Goal: Task Accomplishment & Management: Manage account settings

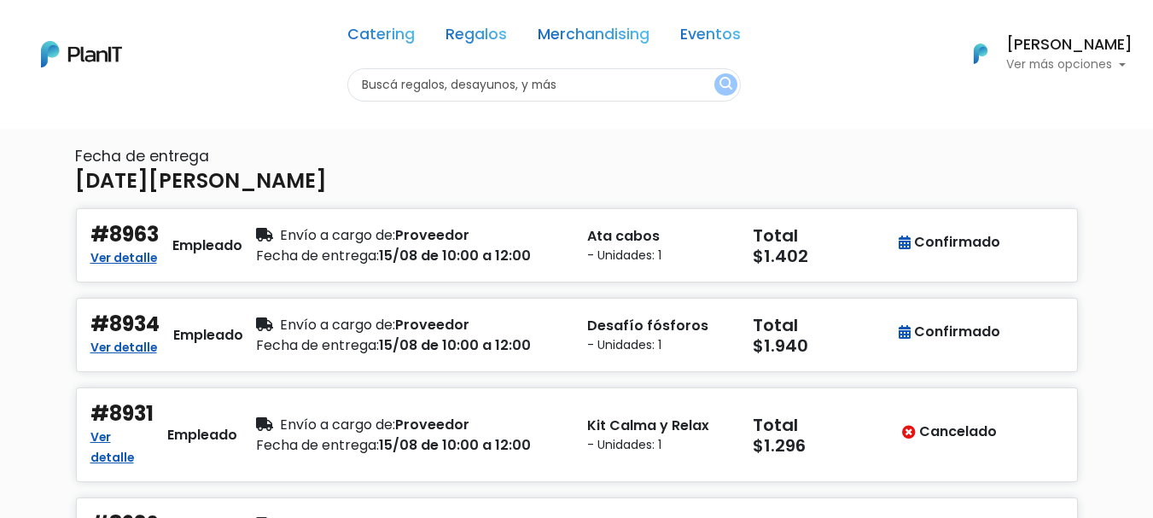
scroll to position [171, 0]
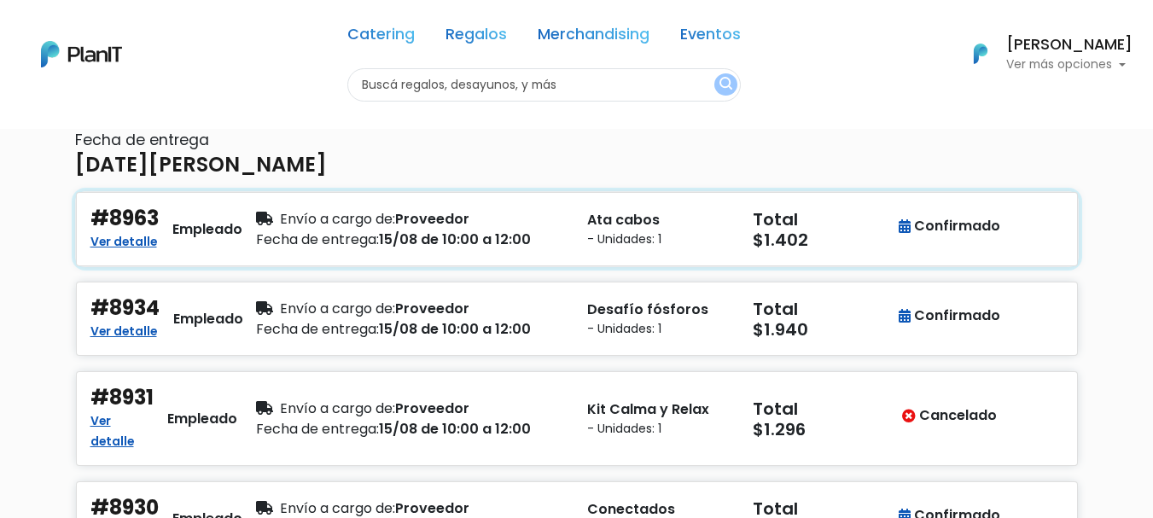
click at [506, 212] on div "Envío a cargo de: Proveedor" at bounding box center [411, 219] width 311 height 20
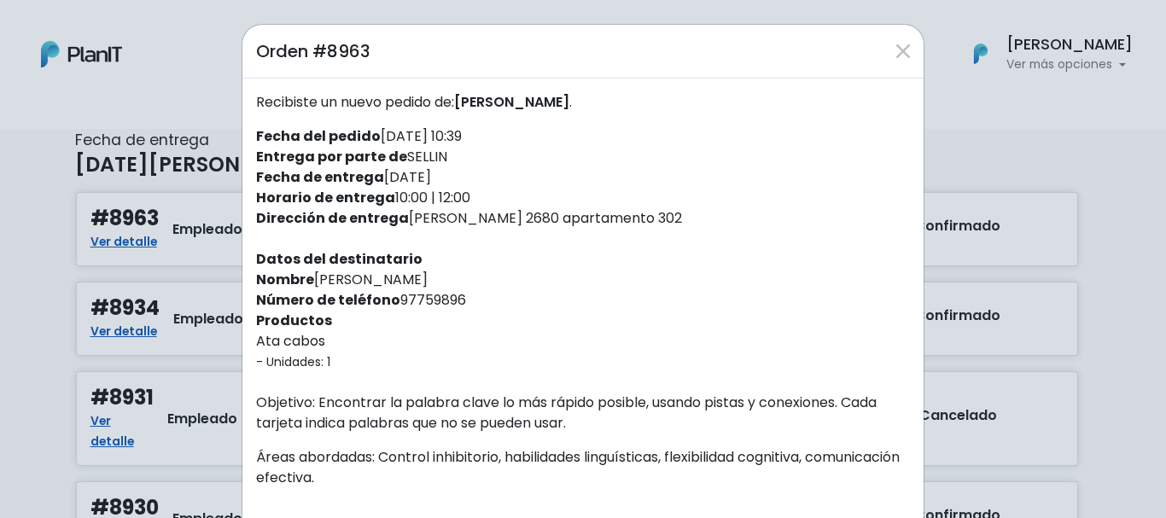
click at [12, 273] on div "Orden #8963 Recibiste un nuevo pedido de: [PERSON_NAME] . Fecha del pedido [DAT…" at bounding box center [583, 259] width 1166 height 518
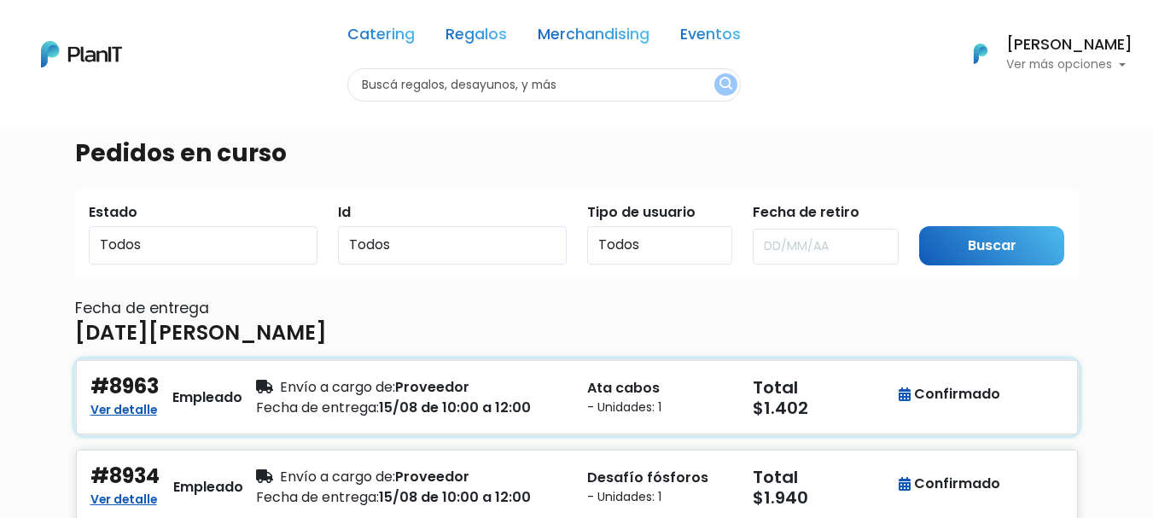
scroll to position [0, 0]
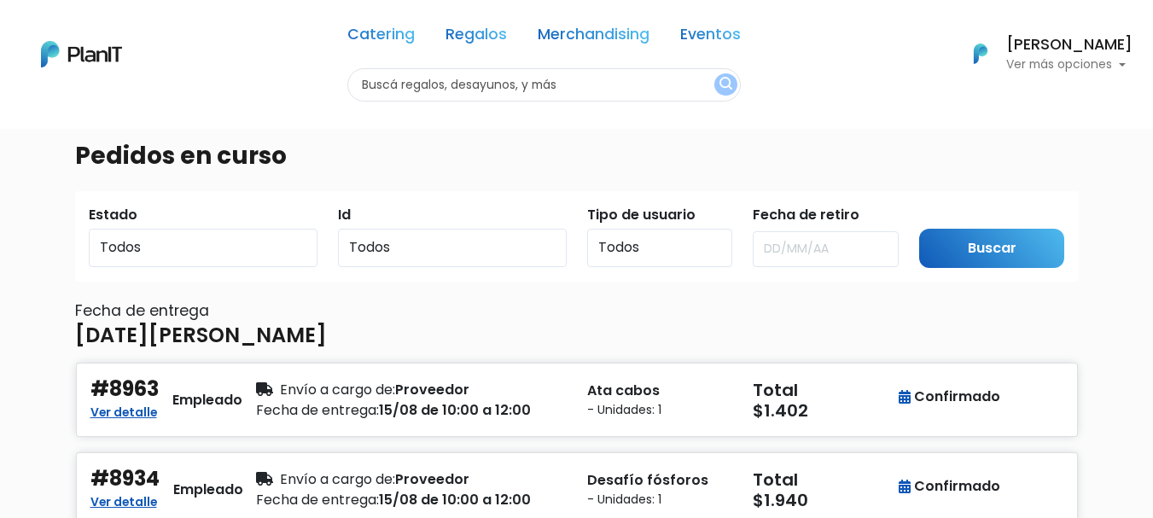
click at [1099, 67] on p "Ver más opciones" at bounding box center [1069, 65] width 126 height 12
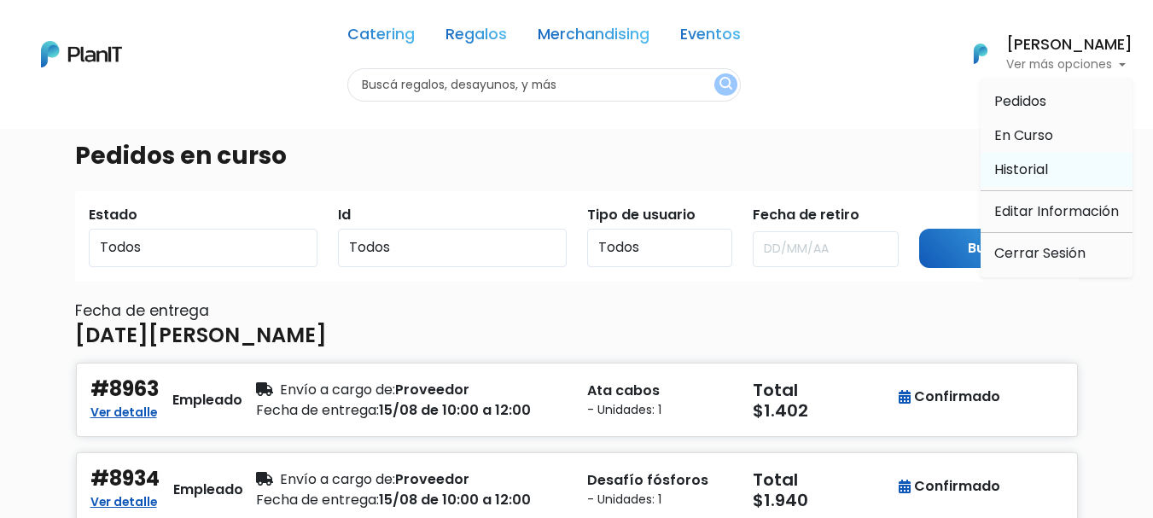
click at [1052, 162] on link "Historial" at bounding box center [1057, 170] width 152 height 34
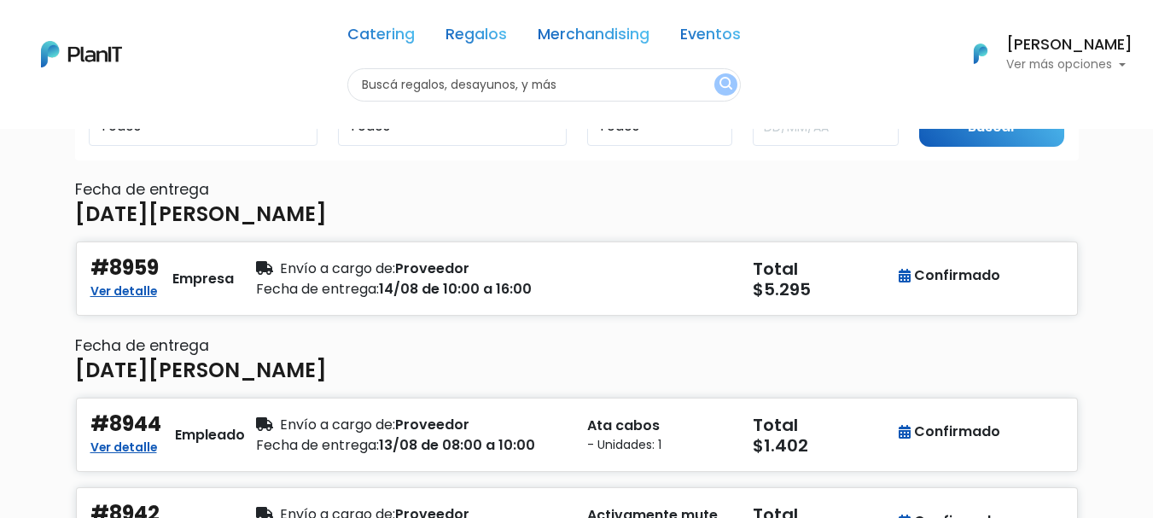
scroll to position [85, 0]
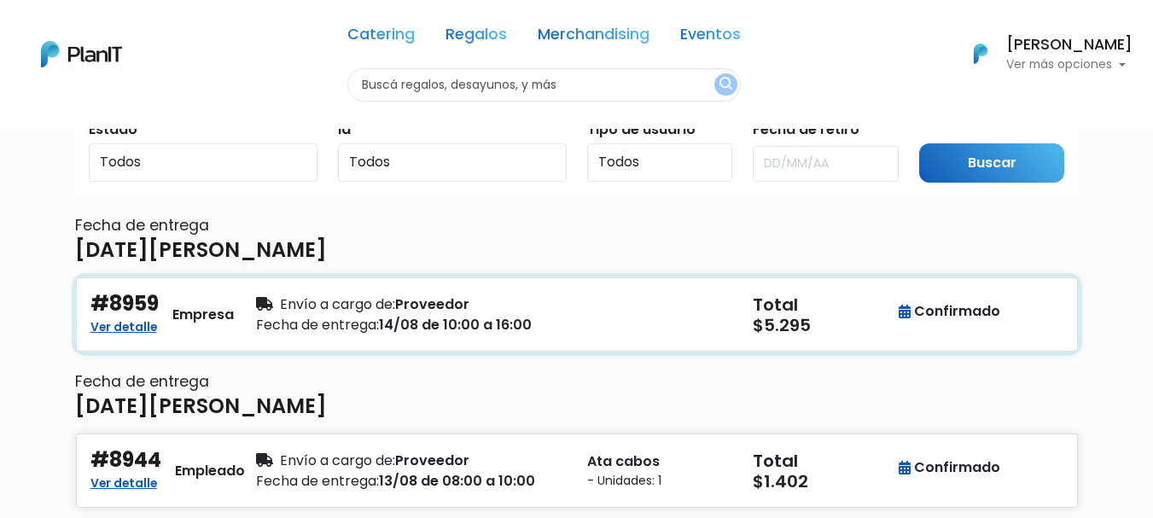
click at [521, 300] on div "Envío a cargo de: Proveedor" at bounding box center [411, 304] width 311 height 20
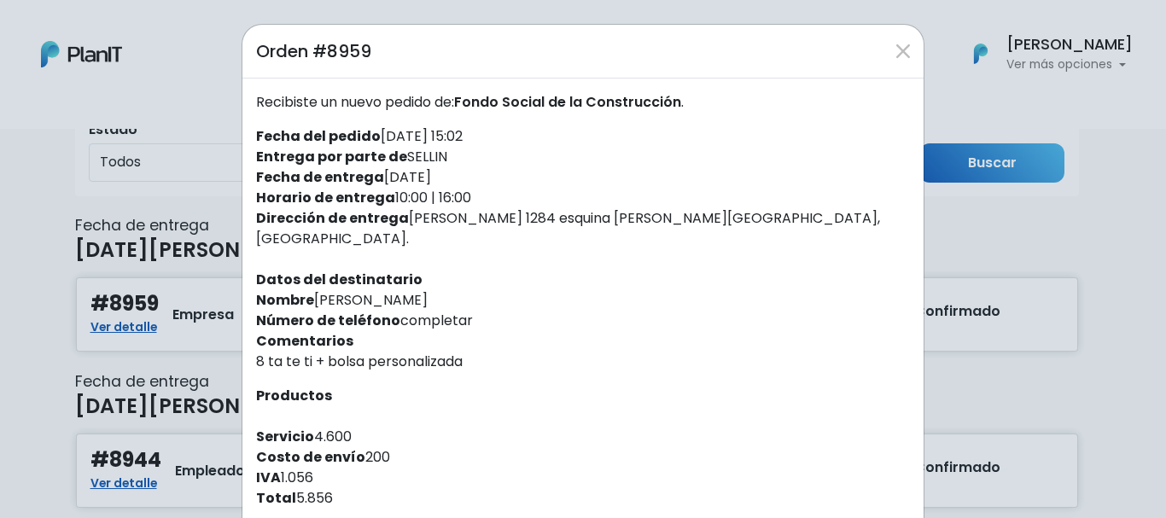
drag, startPoint x: 622, startPoint y: 108, endPoint x: 456, endPoint y: 100, distance: 166.7
click at [456, 100] on p "Recibiste un nuevo pedido de: Fondo Social de la Construcción ." at bounding box center [583, 102] width 654 height 20
click at [695, 162] on div "Recibiste un nuevo pedido de: Fondo Social de la Construcción . Fecha del pedid…" at bounding box center [582, 383] width 681 height 608
drag, startPoint x: 413, startPoint y: 285, endPoint x: 311, endPoint y: 274, distance: 103.0
click at [311, 274] on div "Recibiste un nuevo pedido de: Fondo Social de la Construcción . Fecha del pedid…" at bounding box center [582, 383] width 681 height 608
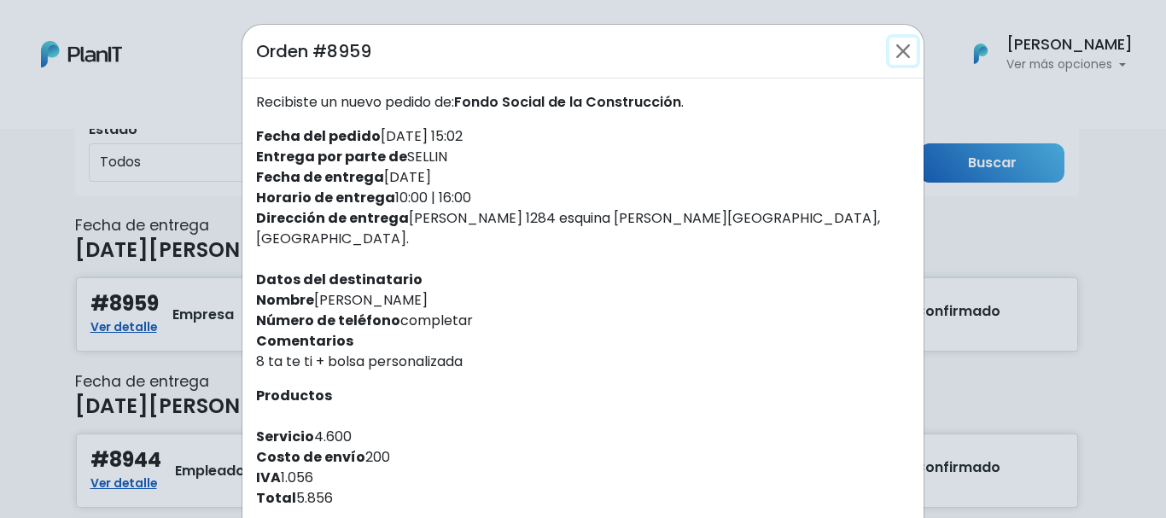
click at [896, 55] on button "Close" at bounding box center [902, 51] width 27 height 27
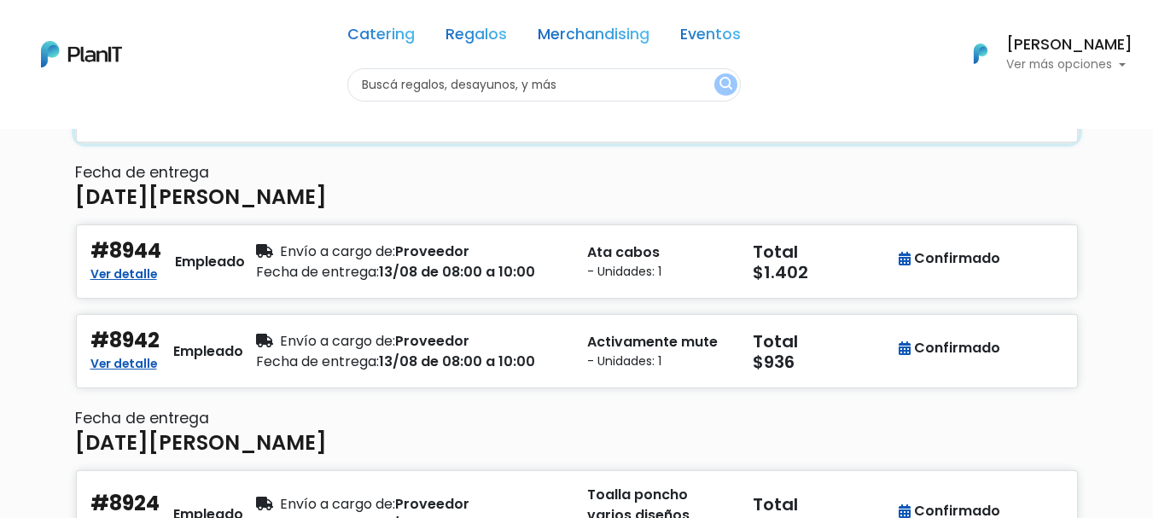
scroll to position [241, 0]
